Goal: Transaction & Acquisition: Purchase product/service

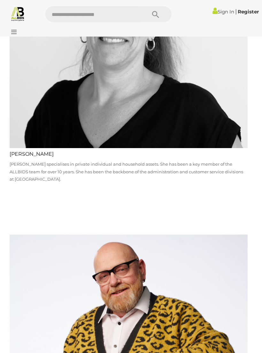
scroll to position [1930, 0]
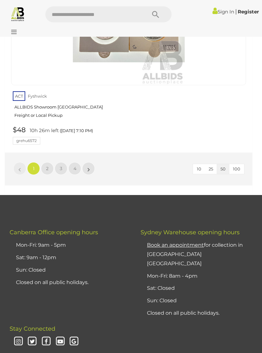
click at [45, 162] on link "2" at bounding box center [47, 168] width 13 height 13
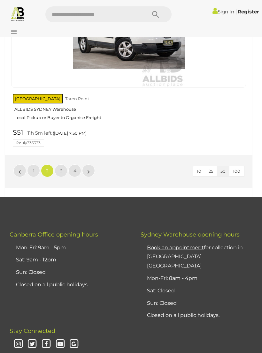
scroll to position [10526, 0]
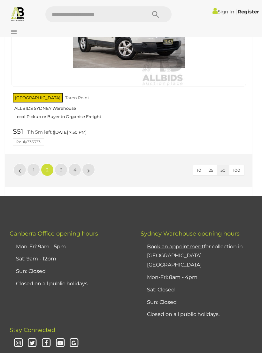
click at [58, 164] on link "3" at bounding box center [61, 170] width 13 height 13
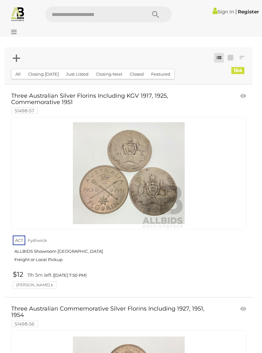
scroll to position [30, 0]
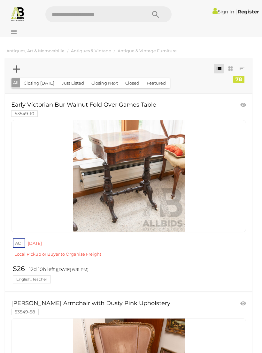
click at [92, 171] on link at bounding box center [128, 176] width 235 height 112
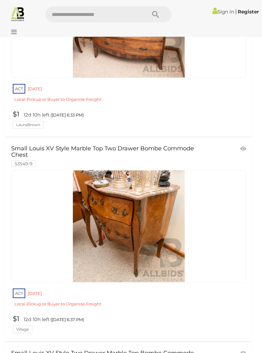
scroll to position [546, 0]
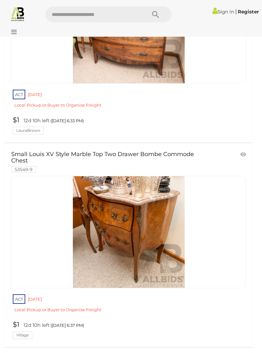
click at [106, 222] on link at bounding box center [128, 232] width 235 height 112
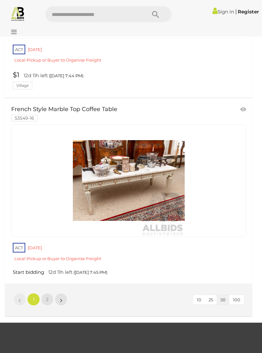
scroll to position [9484, 0]
click at [47, 297] on span "2" at bounding box center [47, 300] width 3 height 6
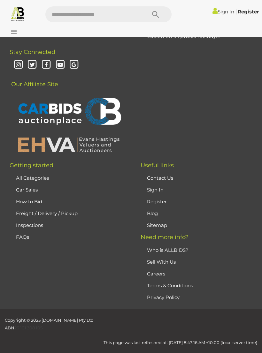
scroll to position [29, 0]
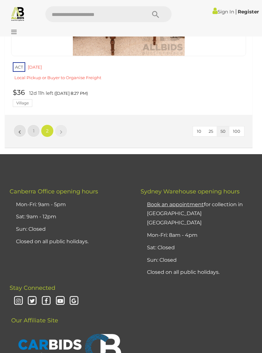
scroll to position [5386, 0]
